Goal: Transaction & Acquisition: Download file/media

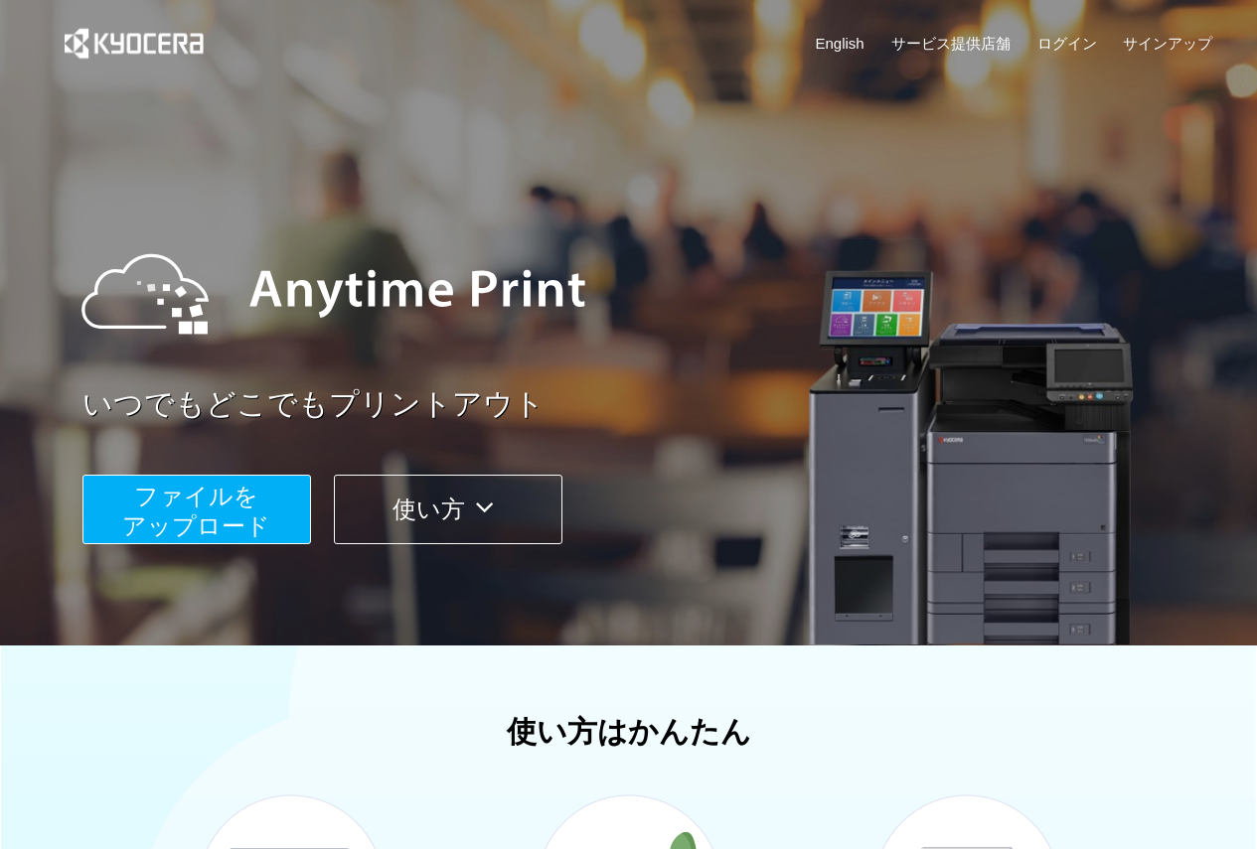
click at [204, 503] on span "ファイルを ​​アップロード" at bounding box center [196, 511] width 148 height 57
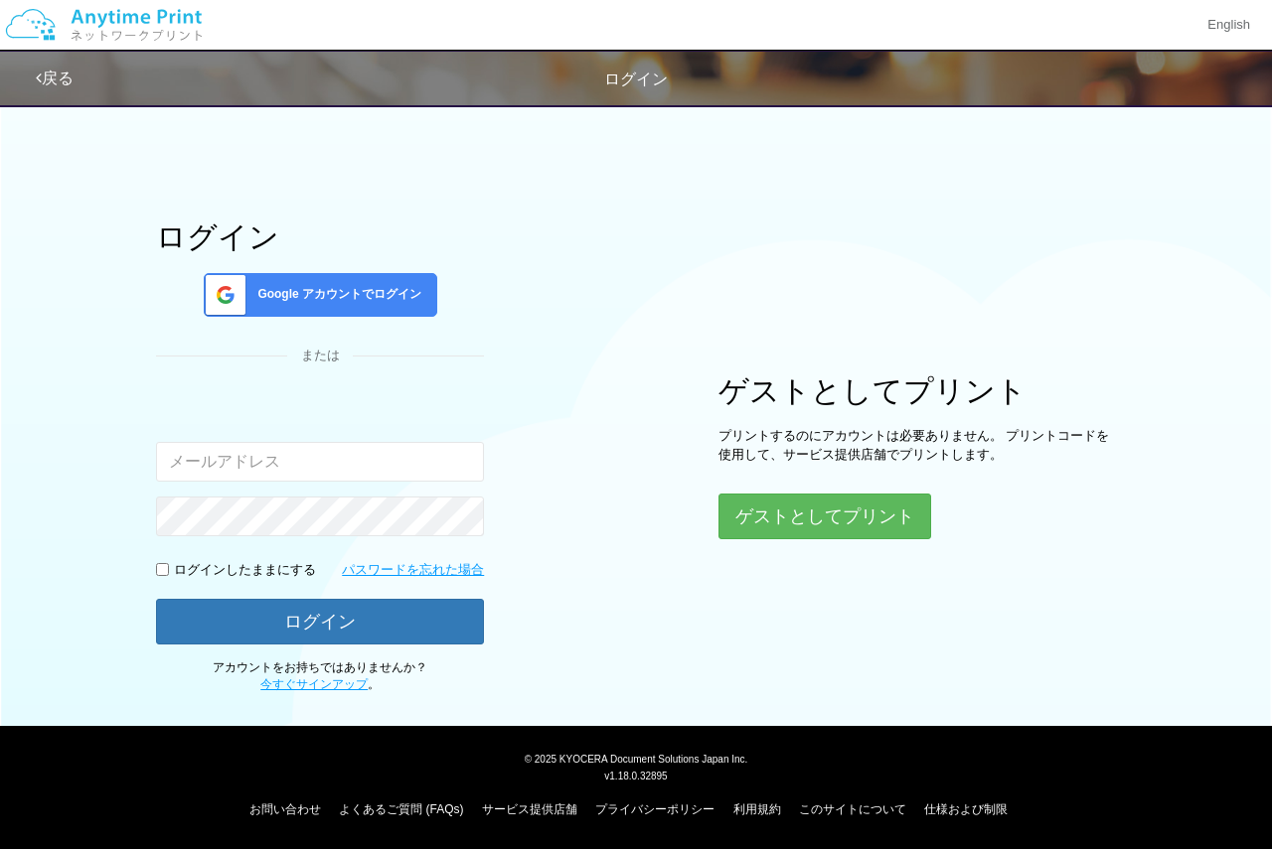
click at [415, 295] on span "Google アカウントでログイン" at bounding box center [335, 294] width 172 height 17
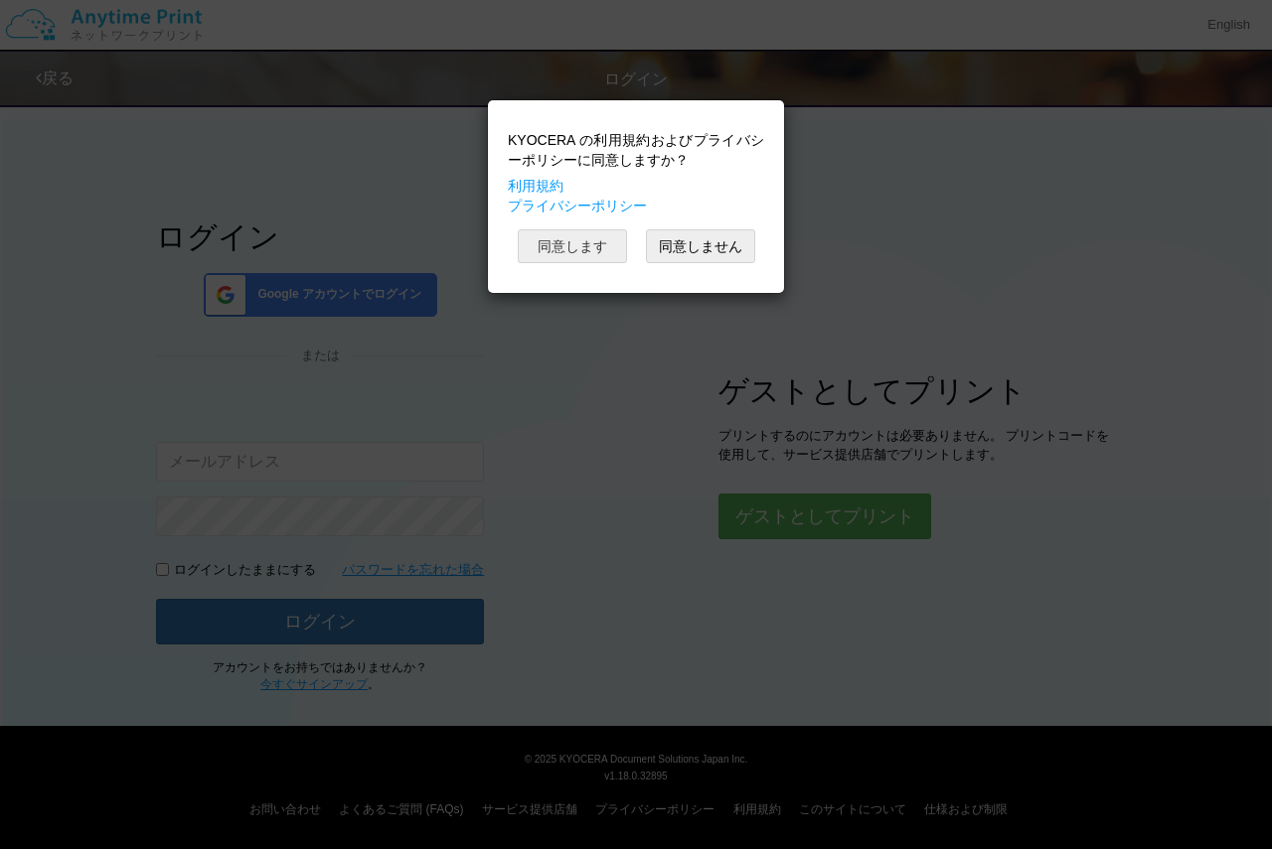
click at [593, 261] on button "同意します" at bounding box center [572, 246] width 109 height 34
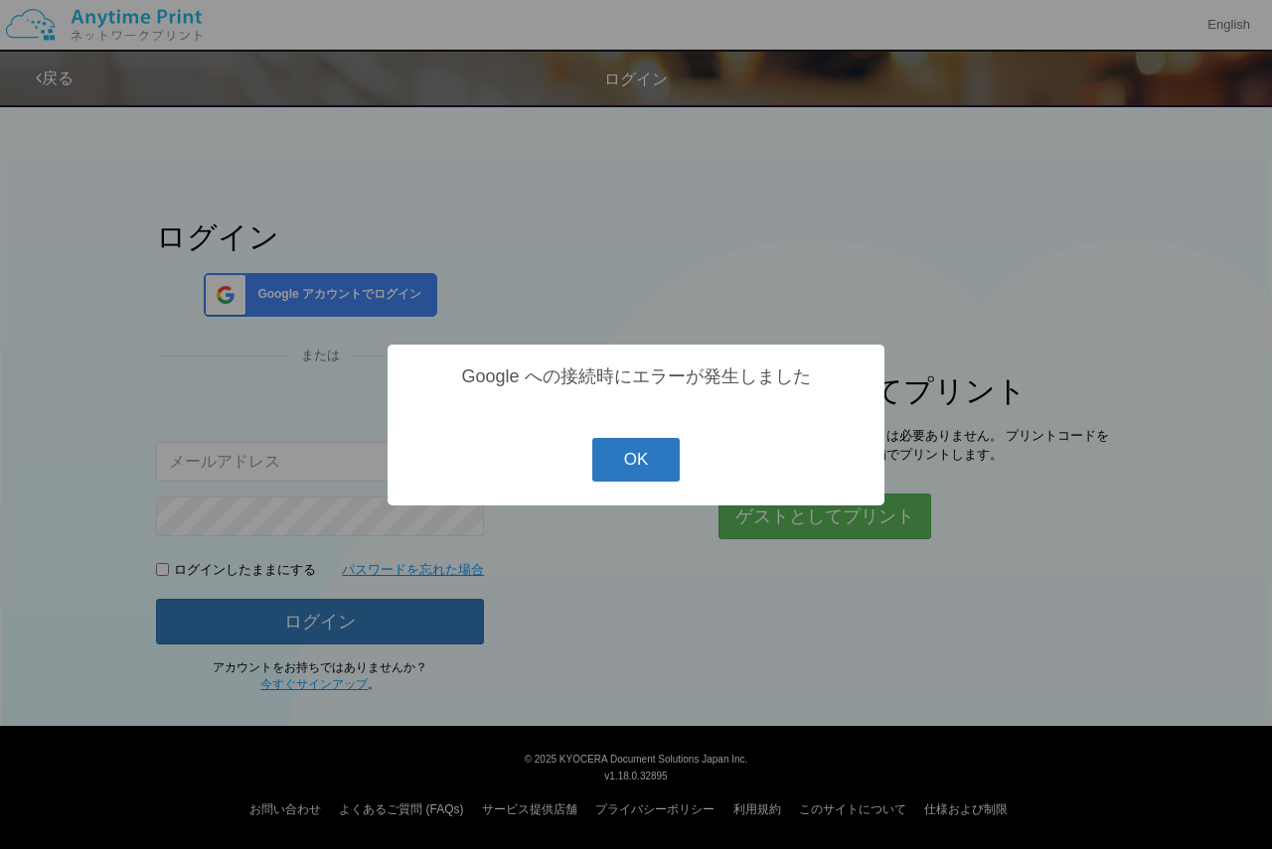
click at [640, 482] on button "OK" at bounding box center [636, 460] width 88 height 44
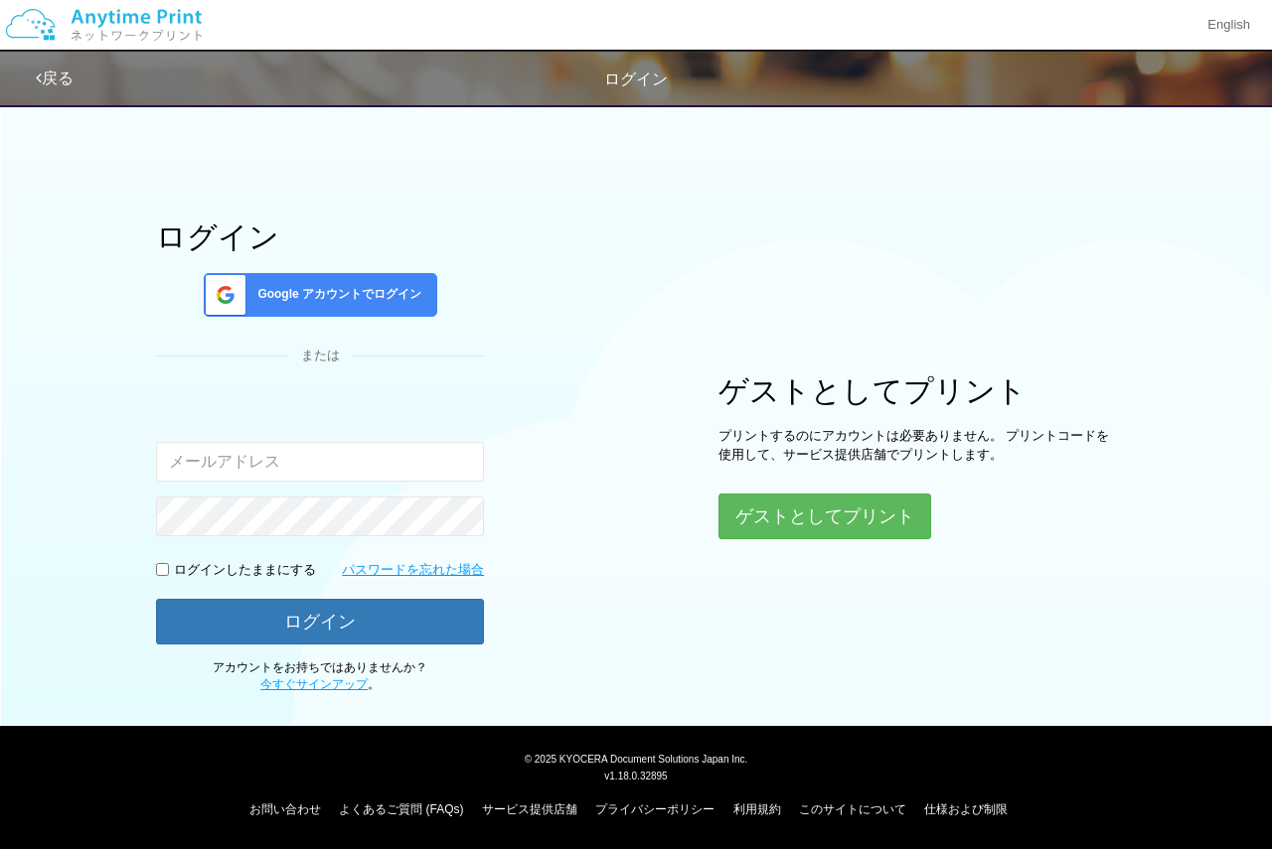
click at [402, 281] on div "Google アカウントでログイン" at bounding box center [320, 295] width 233 height 44
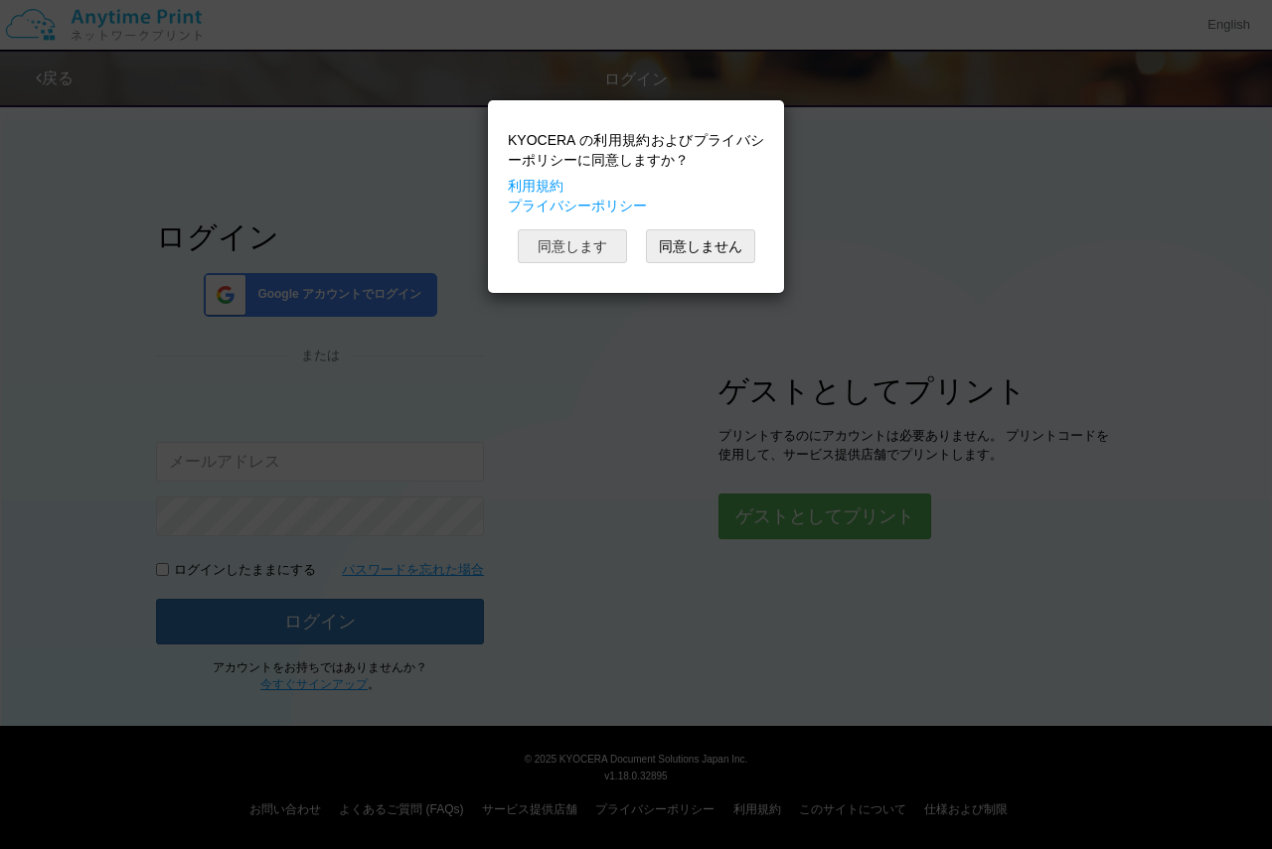
click at [596, 243] on button "同意します" at bounding box center [572, 246] width 109 height 34
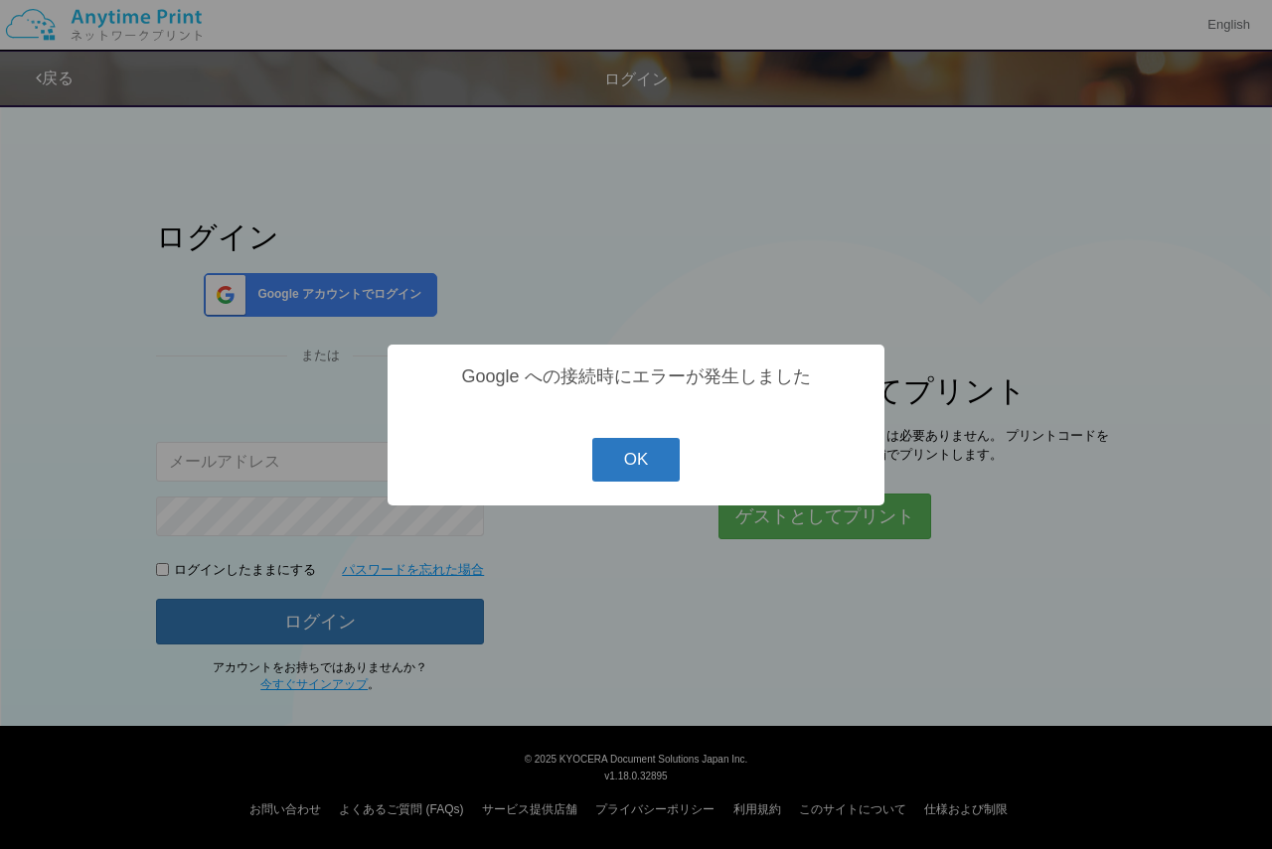
click at [655, 466] on button "OK" at bounding box center [636, 460] width 88 height 44
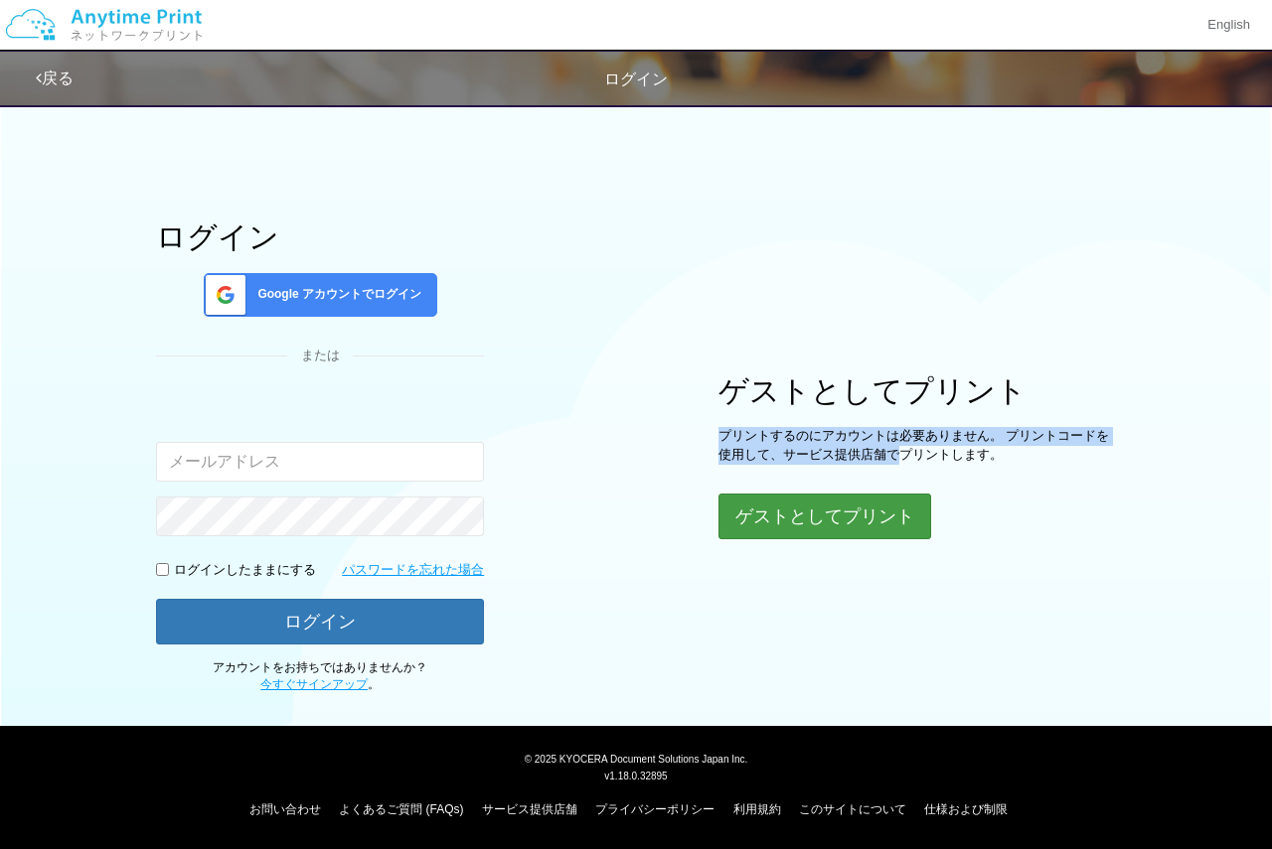
drag, startPoint x: 677, startPoint y: 411, endPoint x: 930, endPoint y: 499, distance: 267.0
click at [919, 474] on div "ログイン Google アカウントでログイン または 入力されたメールアドレスまたはパスワードが正しくありません。 ログインしたままにする パスワードを忘れた…" at bounding box center [636, 393] width 1192 height 601
click at [933, 472] on div "ゲストとしてプリント プリントするのにアカウントは必要ありません。 プリントコードを使用して、サービス提供店舗でプリントします。 ゲストとしてプリント" at bounding box center [916, 457] width 397 height 165
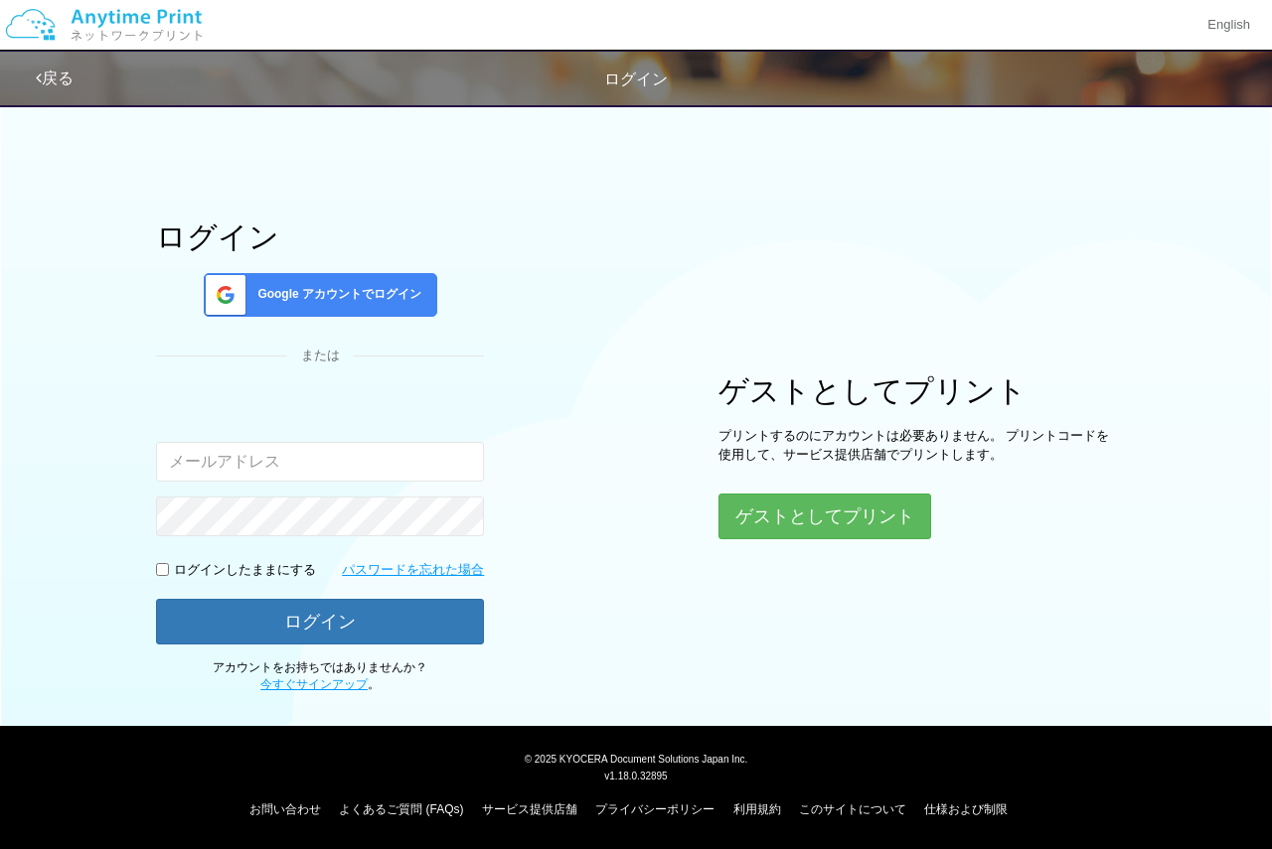
click at [298, 260] on div "ログイン Google アカウントでログイン または 入力されたメールアドレスまたはパスワードが正しくありません。 ログインしたままにする パスワードを忘れた…" at bounding box center [320, 458] width 328 height 474
click at [315, 344] on div "ログイン Google アカウントでログイン または 入力されたメールアドレスまたはパスワードが正しくありません。 ログインしたままにする パスワードを忘れた…" at bounding box center [320, 458] width 328 height 474
click at [330, 306] on div "Google アカウントでログイン" at bounding box center [320, 295] width 233 height 44
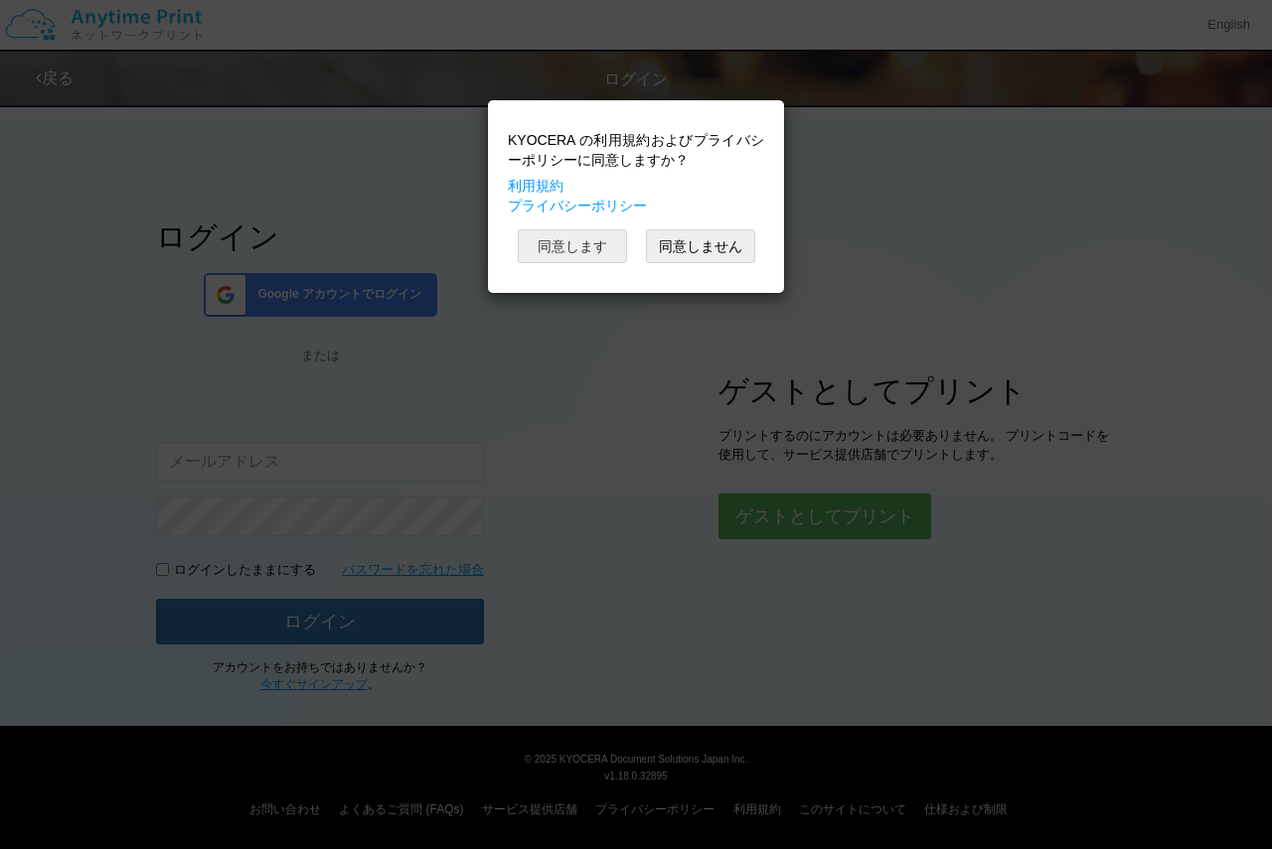
click at [595, 237] on button "同意します" at bounding box center [572, 246] width 109 height 34
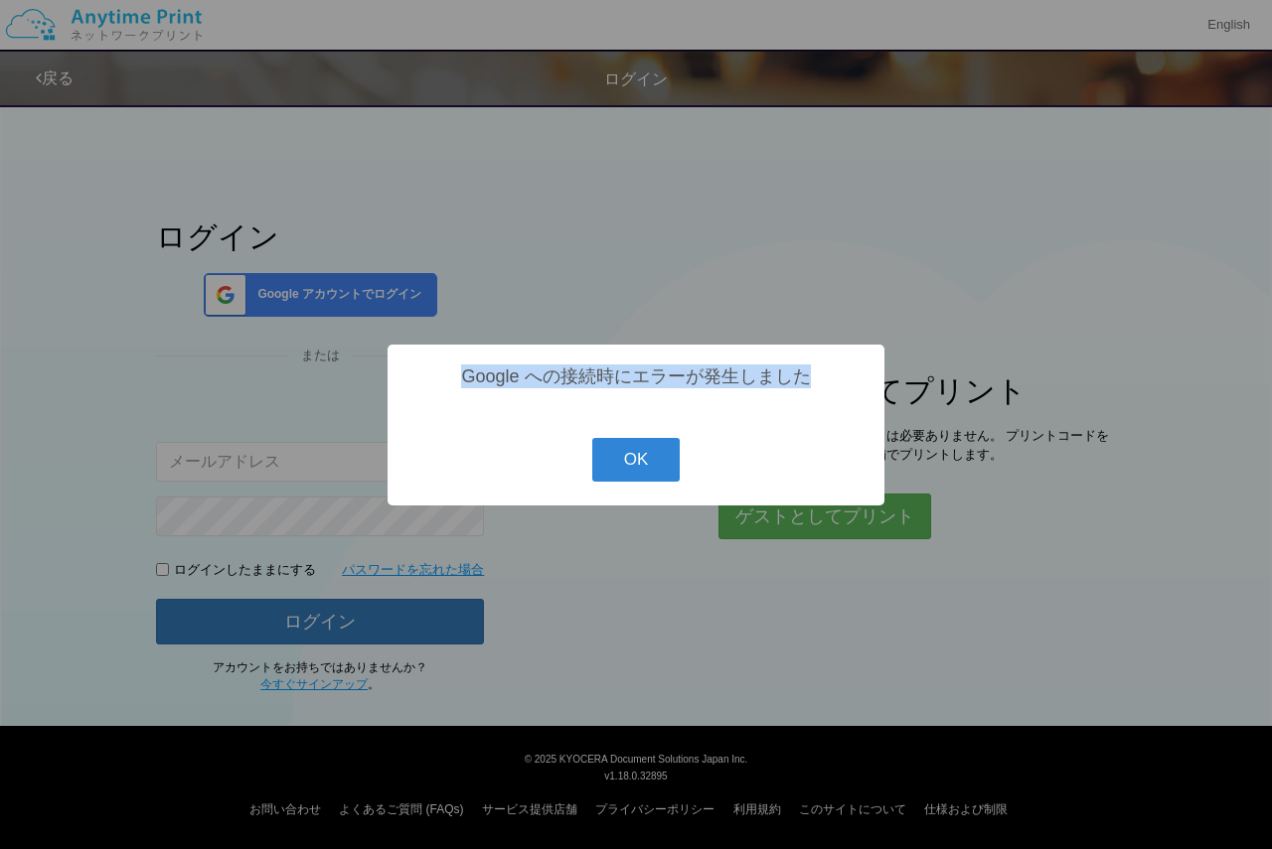
drag, startPoint x: 534, startPoint y: 378, endPoint x: 993, endPoint y: 379, distance: 459.0
click at [988, 377] on div "? ! i Google への接続時にエラーが発生しました OK Cancel ×" at bounding box center [636, 424] width 1272 height 849
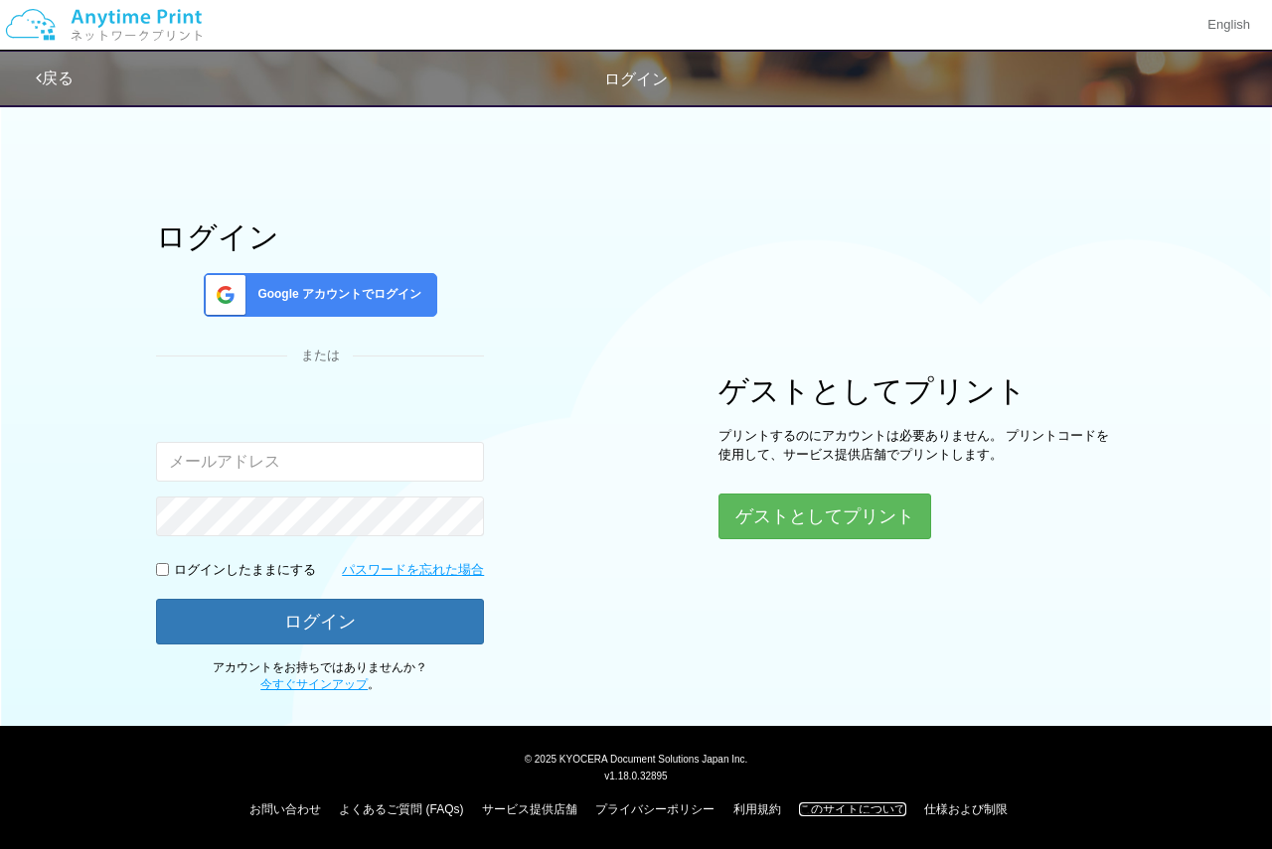
click at [871, 813] on link "このサイトについて" at bounding box center [852, 810] width 107 height 14
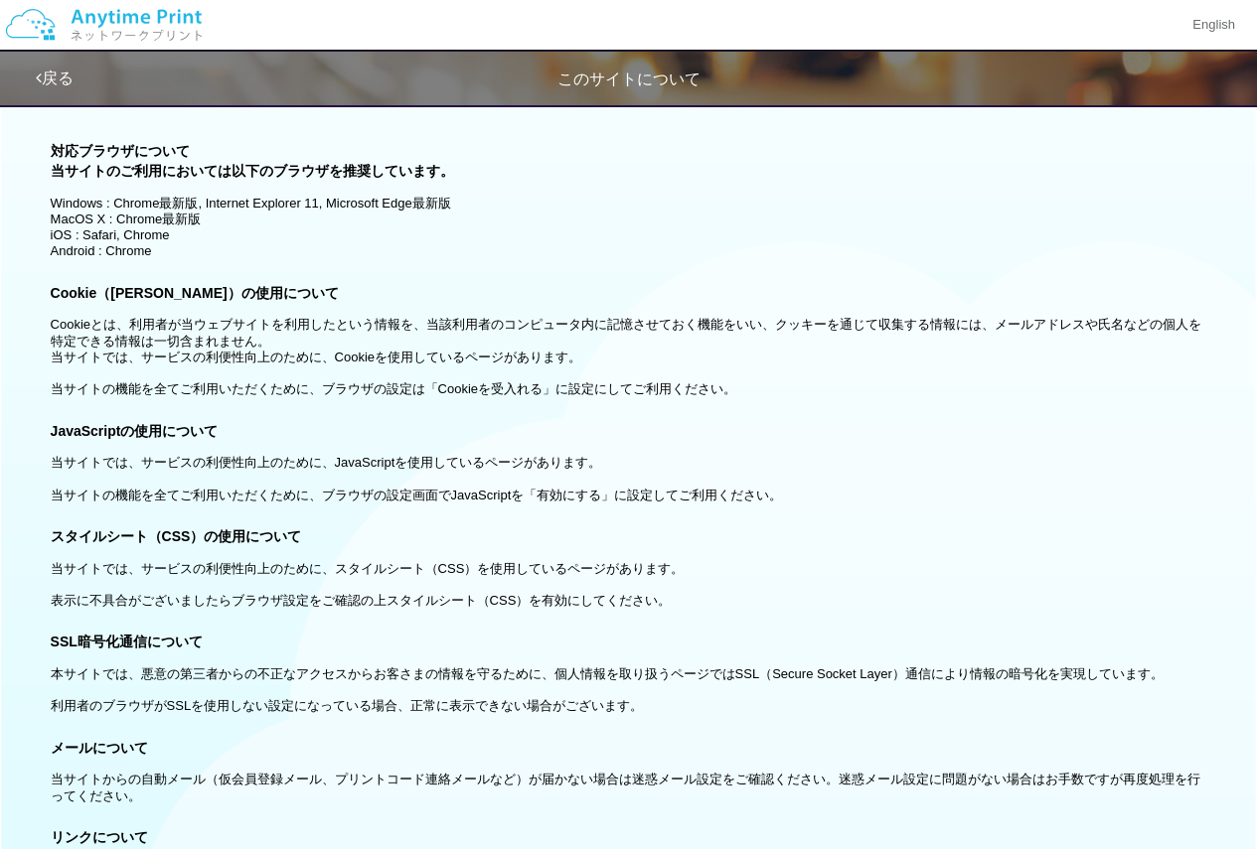
click at [27, 25] on img at bounding box center [104, 25] width 212 height 70
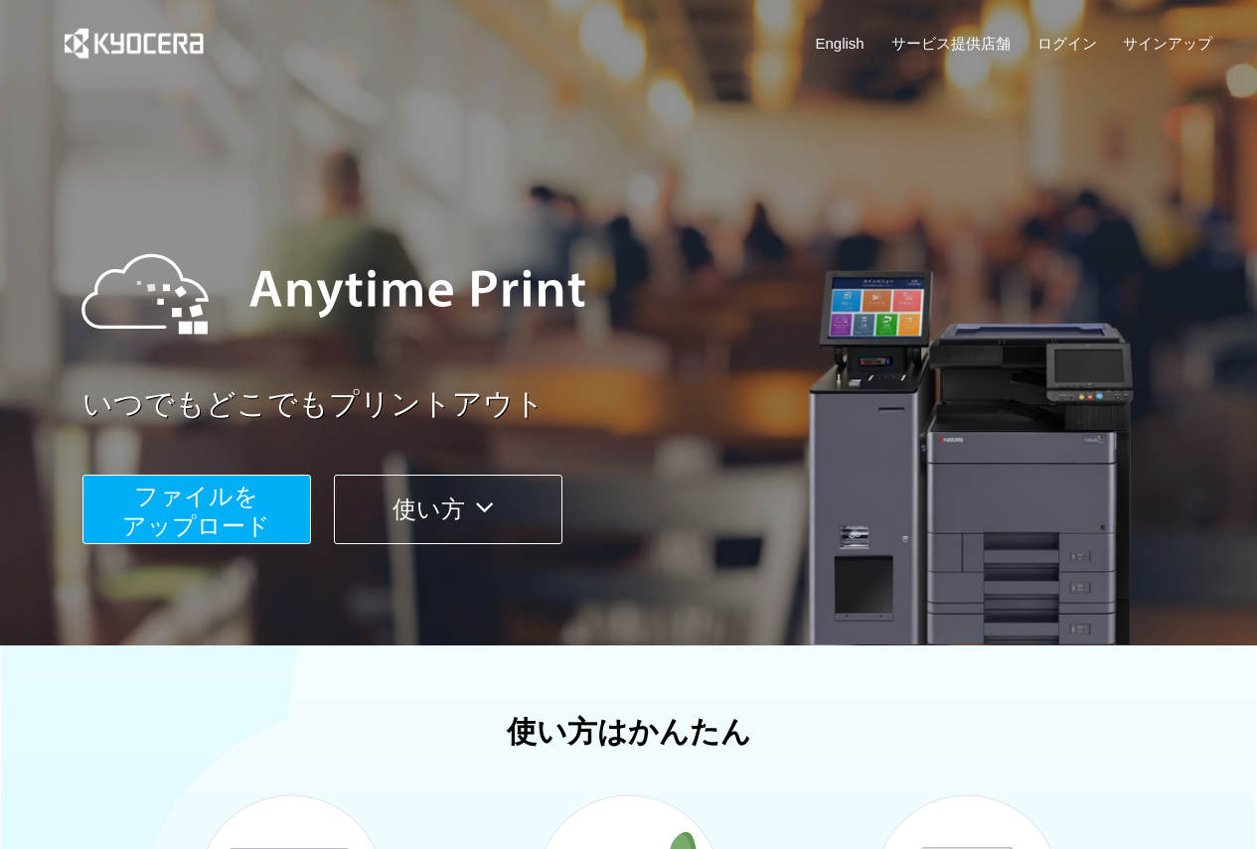
click at [152, 509] on span "ファイルを ​​アップロード" at bounding box center [196, 511] width 148 height 57
